Goal: Task Accomplishment & Management: Use online tool/utility

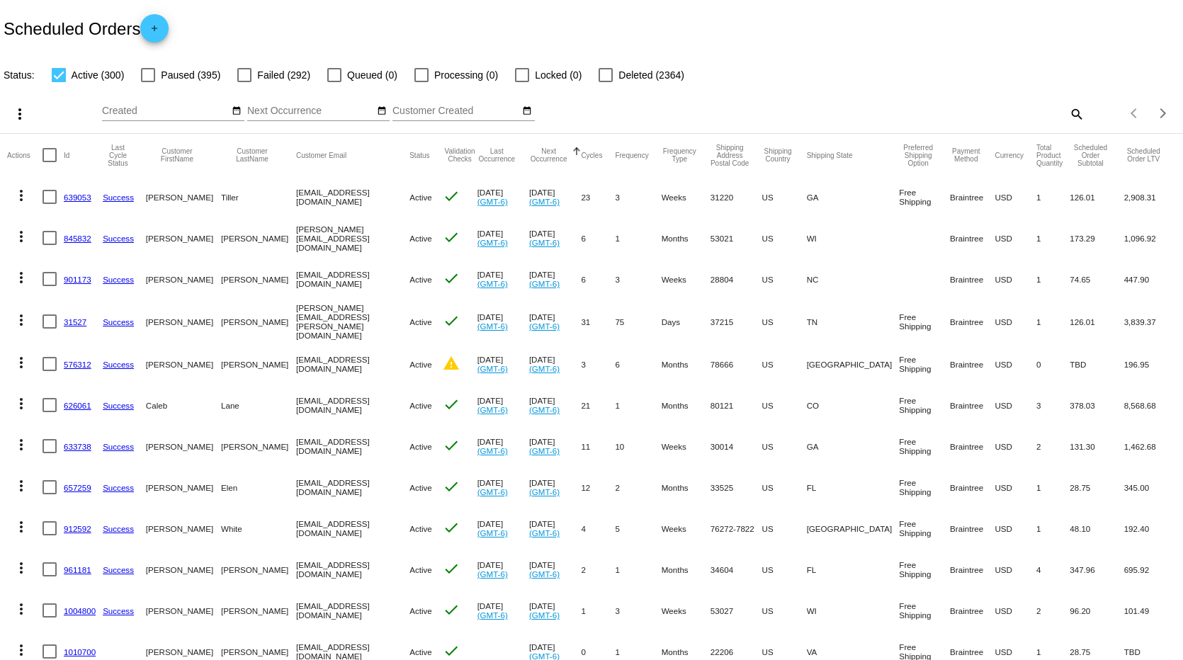
click at [1067, 111] on mat-icon "search" at bounding box center [1075, 114] width 17 height 22
paste input "[EMAIL_ADDRESS][DOMAIN_NAME]"
type input "[EMAIL_ADDRESS][DOMAIN_NAME]"
click at [992, 97] on div "[EMAIL_ADDRESS][DOMAIN_NAME] Search" at bounding box center [930, 108] width 280 height 28
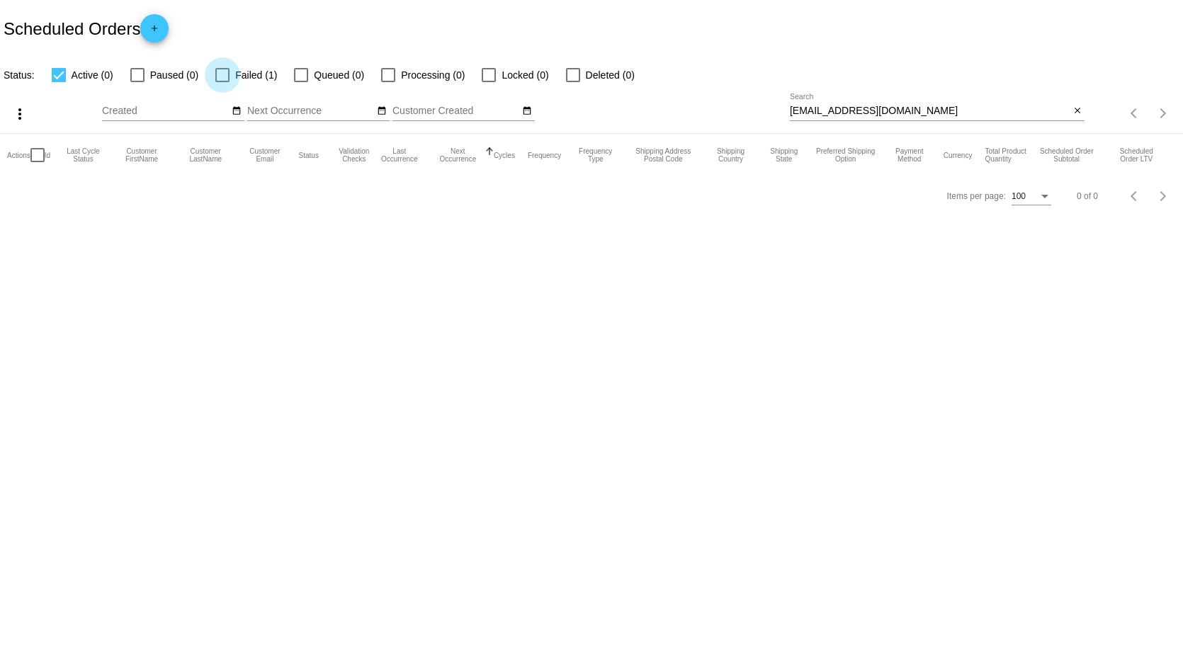
click at [218, 74] on div at bounding box center [222, 75] width 14 height 14
click at [222, 82] on input "Failed (1)" at bounding box center [222, 82] width 1 height 1
checkbox input "true"
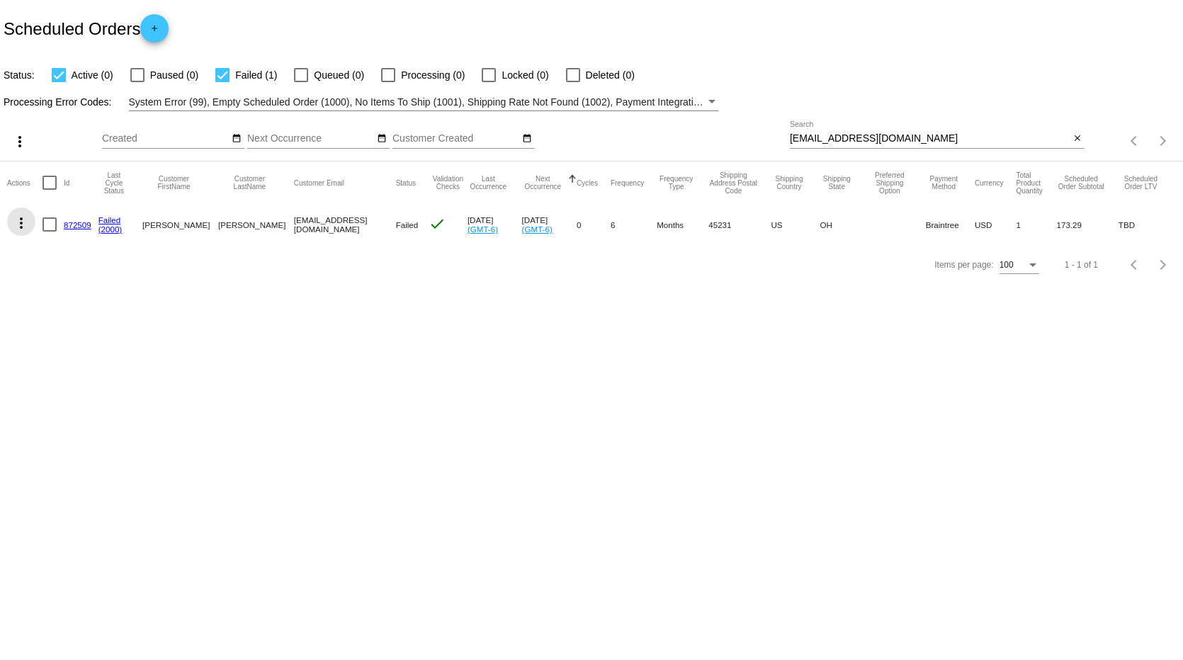
click at [22, 222] on mat-icon "more_vert" at bounding box center [21, 223] width 17 height 17
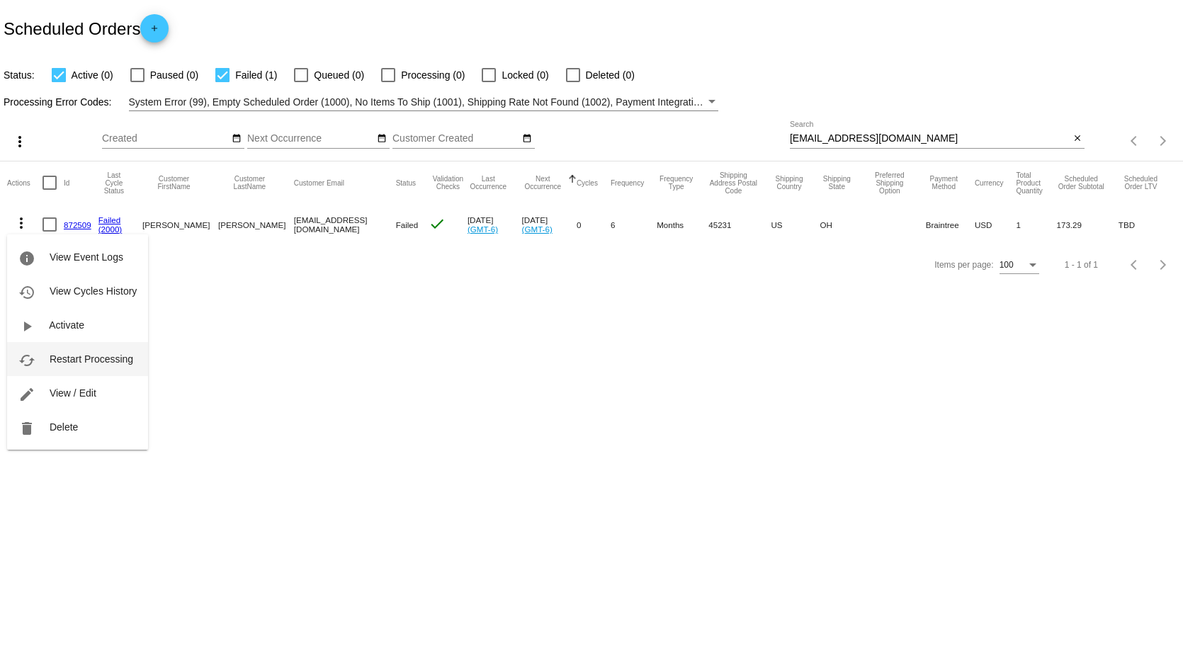
click at [106, 357] on span "Restart Processing" at bounding box center [92, 358] width 84 height 11
